Goal: Communication & Community: Answer question/provide support

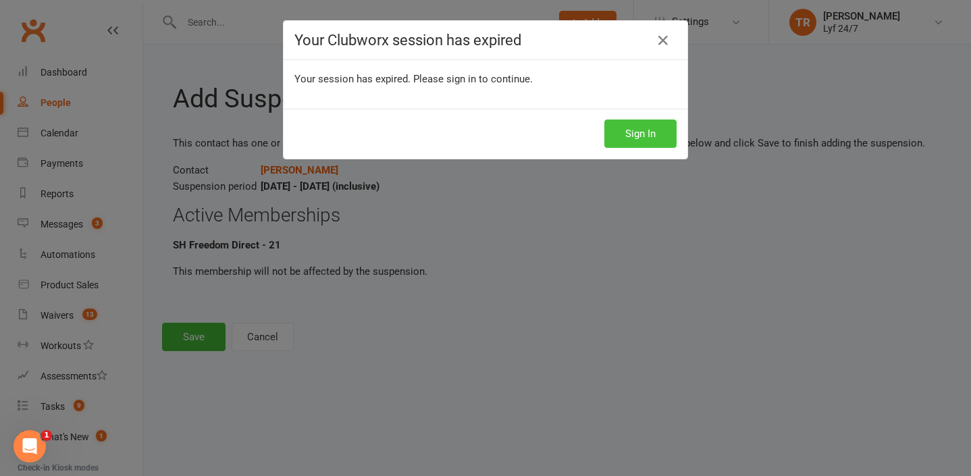
click at [655, 124] on button "Sign In" at bounding box center [641, 134] width 72 height 28
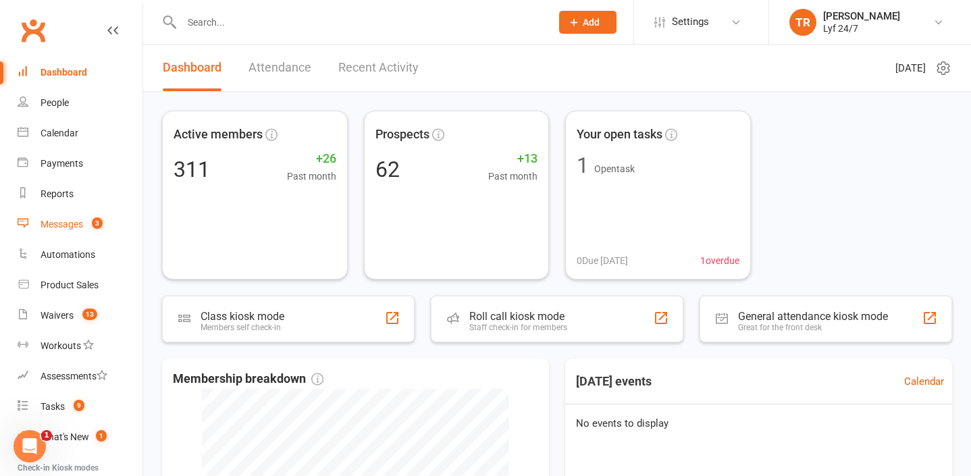
click at [55, 228] on div "Messages" at bounding box center [62, 224] width 43 height 11
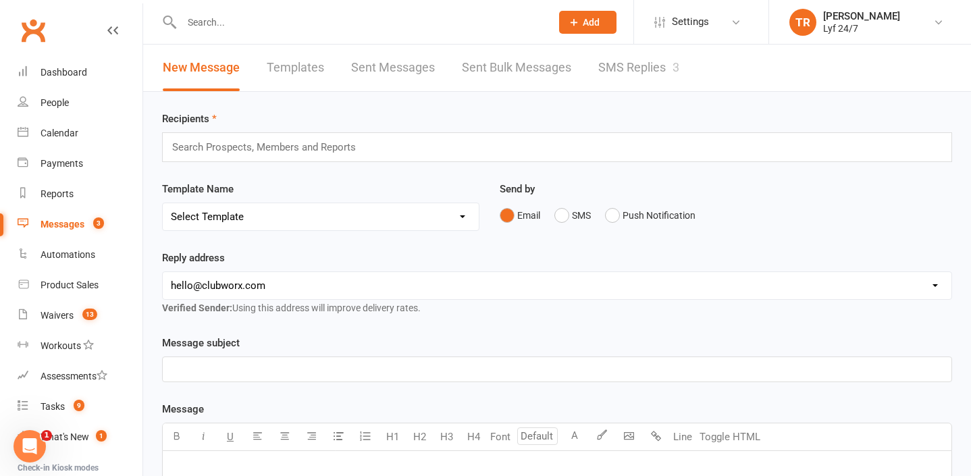
click at [628, 72] on link "SMS Replies 3" at bounding box center [638, 68] width 81 height 47
